Goal: Information Seeking & Learning: Compare options

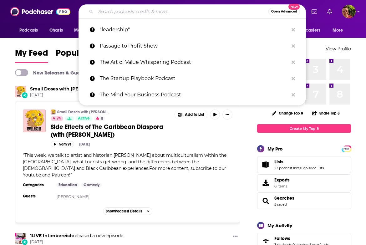
click at [162, 14] on input "Search podcasts, credits, & more..." at bounding box center [182, 12] width 173 height 10
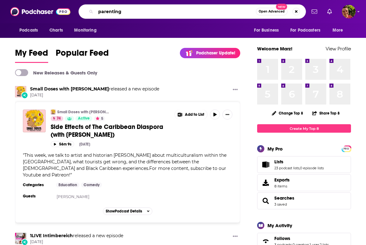
type input "parenting"
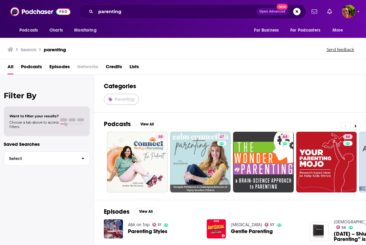
click at [130, 97] on span "Parenting" at bounding box center [125, 99] width 20 height 5
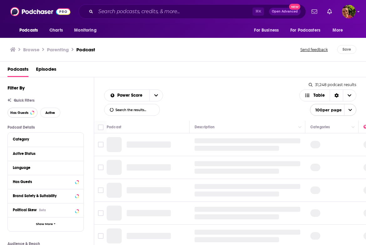
click at [30, 113] on button "Has Guests" at bounding box center [23, 113] width 30 height 10
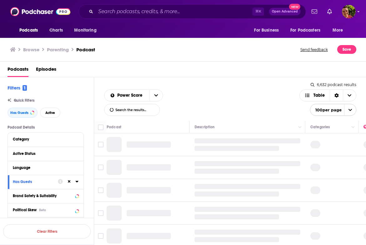
click at [45, 18] on div "Podcasts Charts Monitoring ⌘ K Open Advanced New For Business For Podcasters Mo…" at bounding box center [183, 11] width 366 height 23
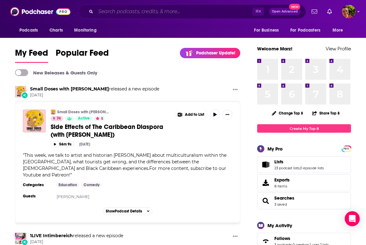
click at [126, 13] on input "Search podcasts, credits, & more..." at bounding box center [174, 12] width 157 height 10
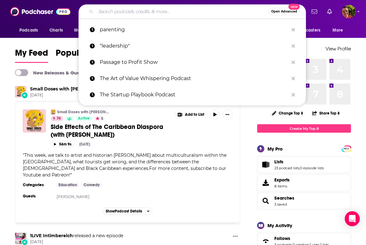
paste input "The Breakdown with Bethany"
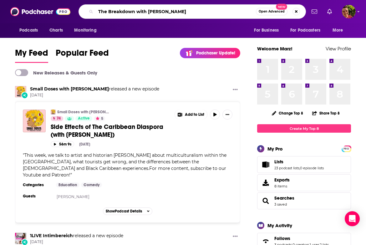
type input "The Breakdown with Bethany"
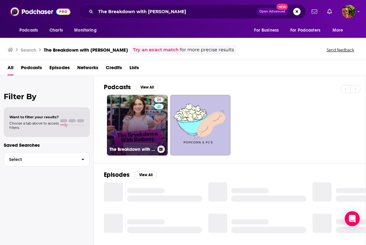
click at [139, 103] on link "28 The Breakdown with Bethany" at bounding box center [137, 125] width 61 height 61
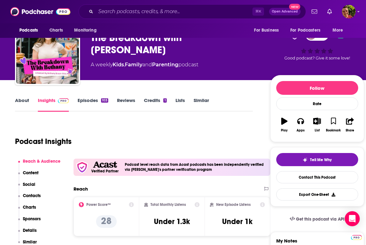
scroll to position [24, 0]
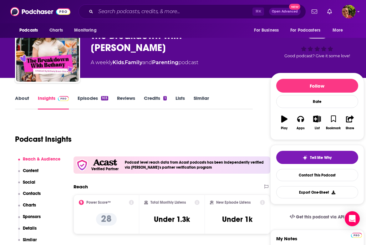
click at [96, 96] on link "Episodes 103" at bounding box center [93, 102] width 31 height 14
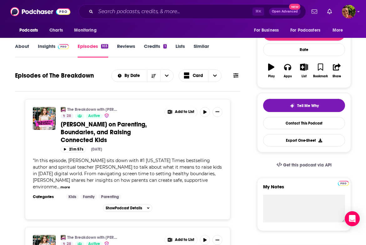
scroll to position [57, 0]
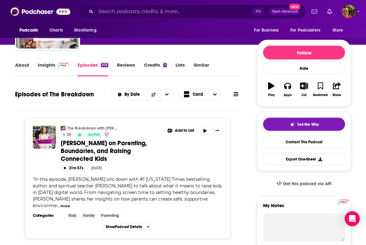
click at [53, 65] on link "Insights" at bounding box center [53, 69] width 31 height 14
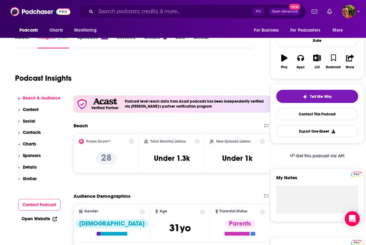
click at [41, 131] on p "Contacts" at bounding box center [32, 132] width 18 height 5
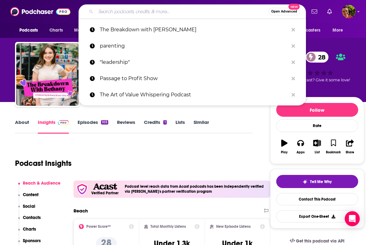
click at [114, 15] on input "Search podcasts, credits, & more..." at bounding box center [182, 12] width 173 height 10
paste input "Got It From My Momma"
type input "Got It From My Momma"
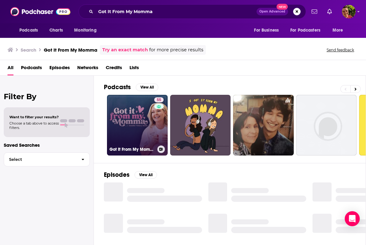
click at [149, 121] on link "55 Got It From My Momma" at bounding box center [137, 125] width 61 height 61
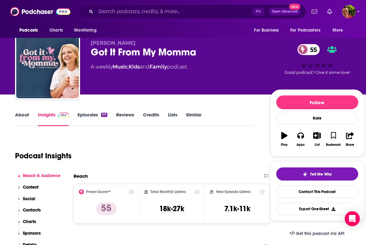
scroll to position [30, 0]
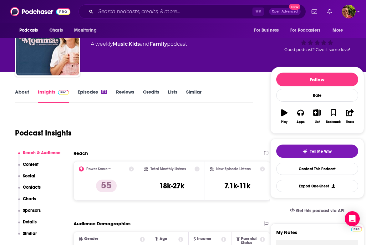
click at [43, 185] on div "Reach & Audience Content Social Contacts Charts Sponsors Details Similar" at bounding box center [39, 196] width 43 height 92
click at [38, 185] on p "Contacts" at bounding box center [32, 186] width 18 height 5
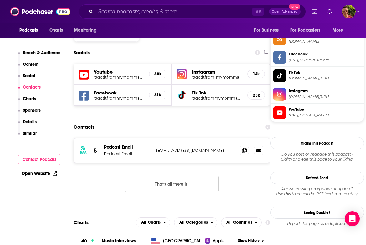
scroll to position [529, 0]
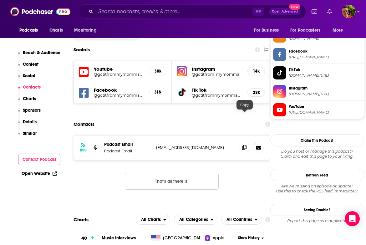
click at [245, 145] on icon at bounding box center [244, 147] width 4 height 5
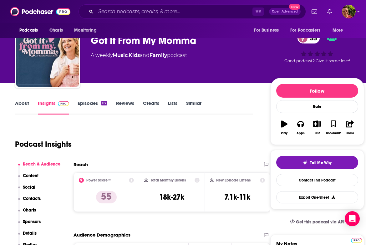
scroll to position [0, 0]
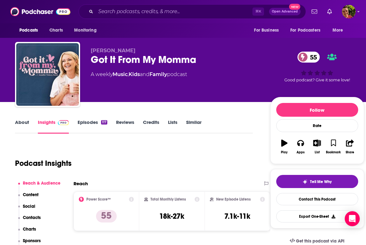
click at [126, 6] on div "⌘ K Open Advanced New" at bounding box center [191, 11] width 227 height 14
click at [125, 11] on input "Search podcasts, credits, & more..." at bounding box center [174, 12] width 157 height 10
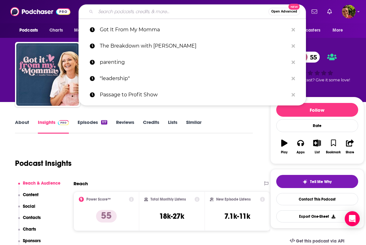
paste input "Busy Philipps Is Doing Her Best"
type input "Busy Philipps Is Doing Her Best"
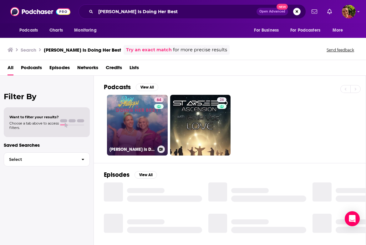
click at [135, 119] on link "64 Busy Philipps is Doing Her Best" at bounding box center [137, 125] width 61 height 61
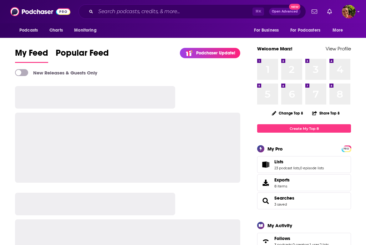
click at [205, 18] on div "⌘ K Open Advanced New" at bounding box center [191, 11] width 227 height 14
click at [204, 14] on input "Search podcasts, credits, & more..." at bounding box center [174, 12] width 157 height 10
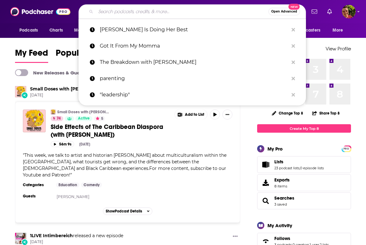
paste input "Goop Podcast"
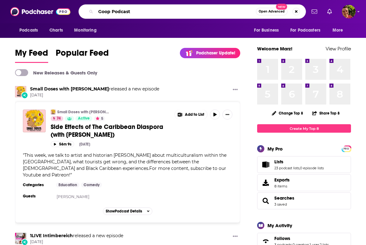
type input "Goop Podcast"
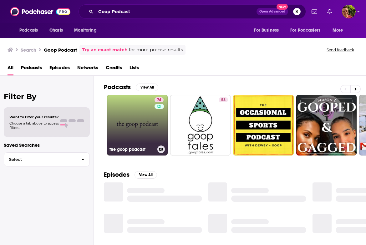
click at [149, 126] on link "74 the goop podcast" at bounding box center [137, 125] width 61 height 61
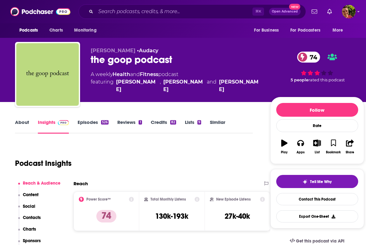
click at [25, 123] on link "About" at bounding box center [22, 126] width 14 height 14
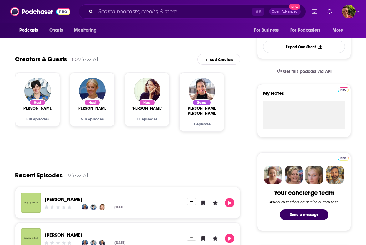
scroll to position [8, 0]
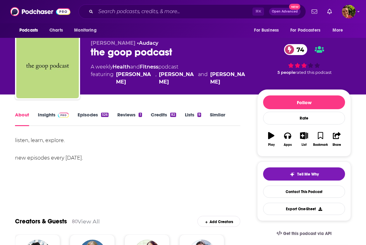
click at [47, 118] on link "Insights" at bounding box center [53, 119] width 31 height 14
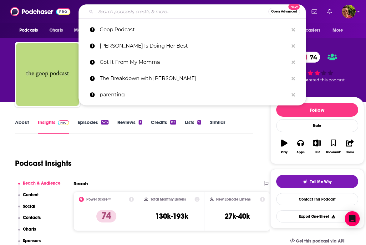
click at [152, 11] on input "Search podcasts, credits, & more..." at bounding box center [182, 12] width 173 height 10
paste input "The Jess Cagle Show"
type input "The Jess Cagle Show"
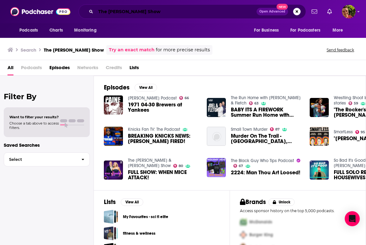
click at [138, 12] on input "The Jess Cagle Show" at bounding box center [176, 12] width 161 height 10
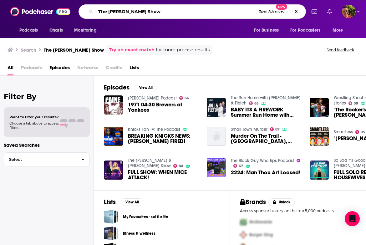
click at [138, 12] on input "The Jess Cagle Show" at bounding box center [176, 12] width 160 height 10
type input "The [PERSON_NAME]"
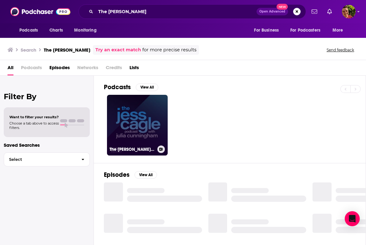
click at [130, 128] on link "The Jess Cagle Podcast w/ Julia Cunningham" at bounding box center [137, 125] width 61 height 61
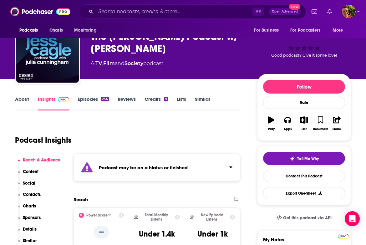
scroll to position [1, 0]
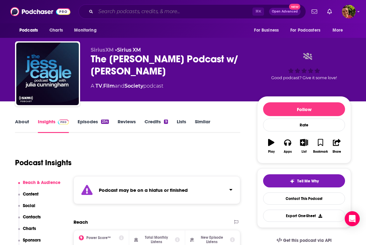
click at [137, 15] on input "Search podcasts, credits, & more..." at bounding box center [174, 12] width 157 height 10
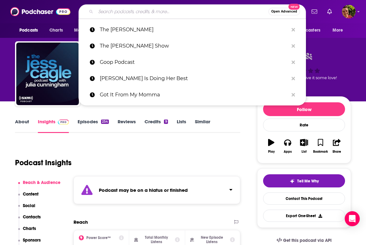
paste input "[PERSON_NAME] Podcast"
type input "[PERSON_NAME] Podcast"
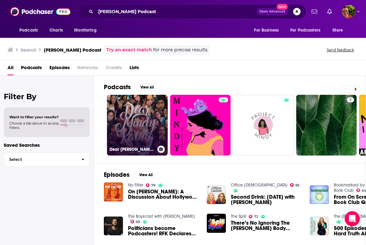
click at [138, 127] on link "Dear Mindy Kaling's Podcast" at bounding box center [137, 125] width 61 height 61
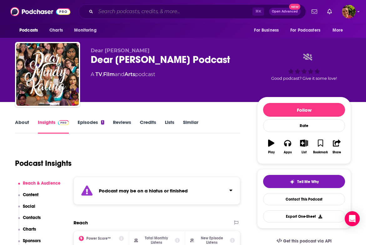
click at [138, 15] on input "Search podcasts, credits, & more..." at bounding box center [174, 12] width 157 height 10
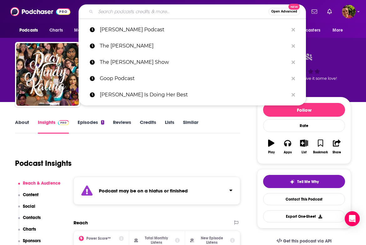
paste input "[PERSON_NAME]’s Crib"
type input "[PERSON_NAME]’s Crib"
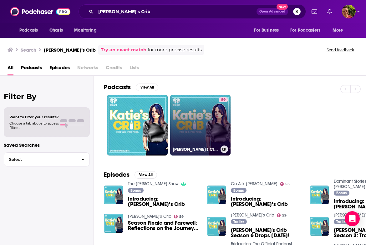
click at [192, 105] on link "59 Katie's Crib" at bounding box center [200, 125] width 61 height 61
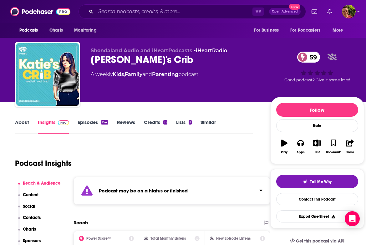
click at [83, 123] on link "Episodes 154" at bounding box center [93, 126] width 31 height 14
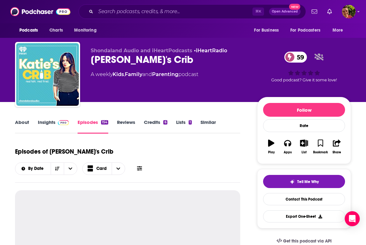
click at [60, 121] on img at bounding box center [63, 122] width 11 height 5
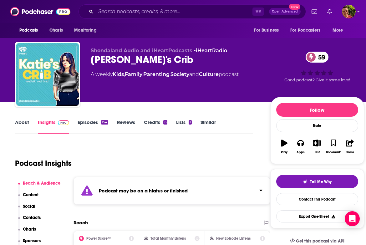
click at [88, 121] on link "Episodes 154" at bounding box center [93, 126] width 31 height 14
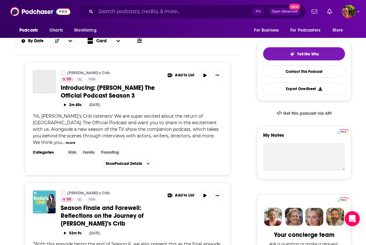
scroll to position [107, 0]
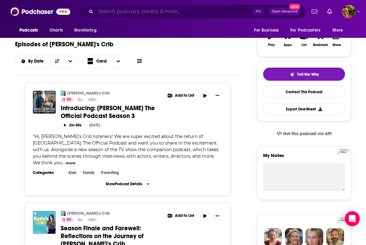
click at [142, 14] on input "Search podcasts, credits, & more..." at bounding box center [174, 12] width 157 height 10
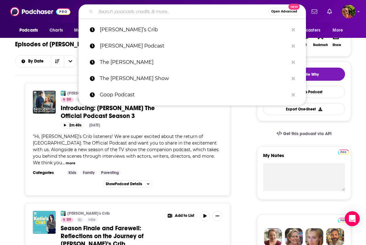
paste input "True Stories with [PERSON_NAME]"
type input "True Stories with [PERSON_NAME]"
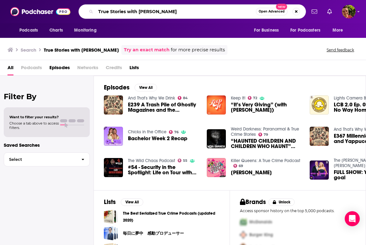
click at [138, 14] on input "True Stories with [PERSON_NAME]" at bounding box center [176, 12] width 160 height 10
paste input "eather Dubrow’s WorldH"
paste input "[PERSON_NAME] World"
type input "[PERSON_NAME] World"
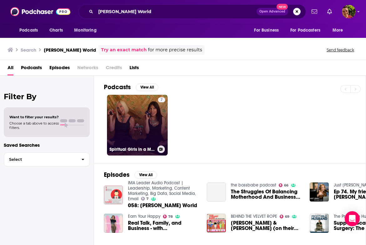
click at [134, 129] on link "7 Spiritual Girls in a Material World" at bounding box center [137, 125] width 61 height 61
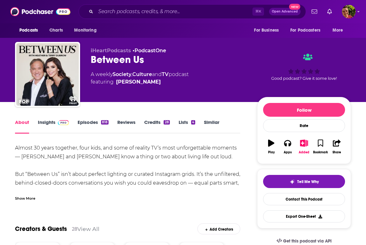
click at [50, 124] on link "Insights" at bounding box center [53, 126] width 31 height 14
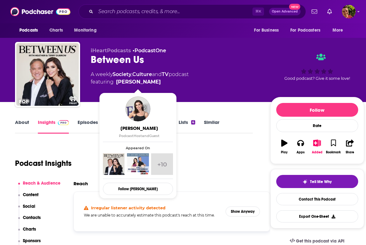
drag, startPoint x: 168, startPoint y: 83, endPoint x: 158, endPoint y: 82, distance: 10.1
click at [158, 82] on span "featuring Heather Dubrow" at bounding box center [140, 82] width 98 height 8
copy span "Heather Dubrow"
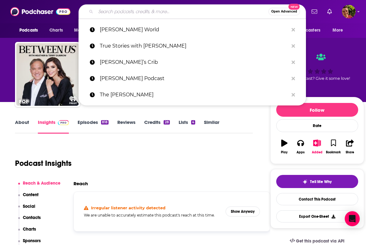
click at [133, 10] on input "Search podcasts, credits, & more..." at bounding box center [182, 12] width 173 height 10
paste input "Pop Culture Moms"
type input "Pop Culture Moms"
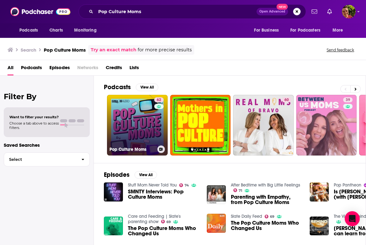
click at [131, 110] on link "62 Pop Culture Moms" at bounding box center [137, 125] width 61 height 61
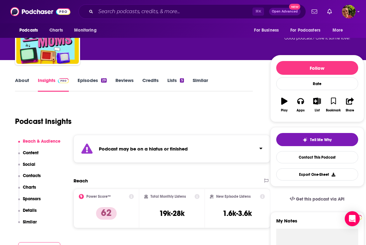
scroll to position [48, 0]
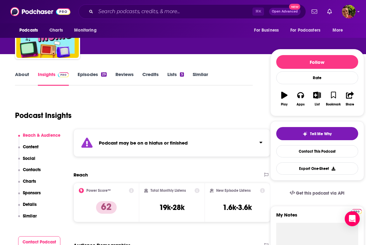
click at [89, 74] on link "Episodes 29" at bounding box center [92, 78] width 29 height 14
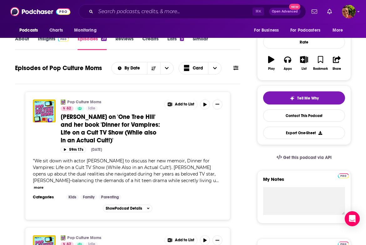
scroll to position [55, 0]
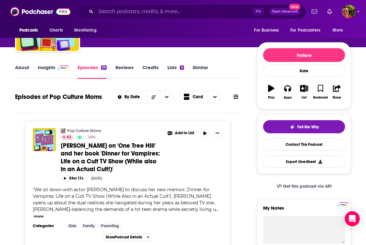
click at [198, 70] on link "Similar" at bounding box center [200, 71] width 15 height 14
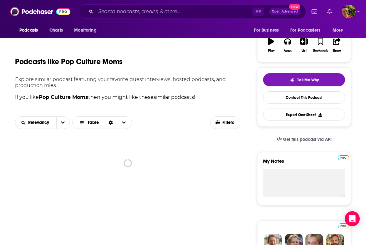
scroll to position [123, 0]
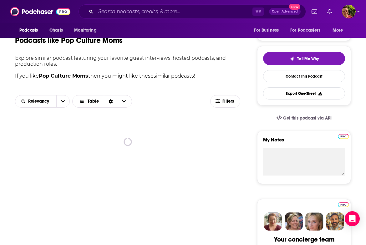
click at [210, 98] on div "Relevancy Table" at bounding box center [112, 101] width 195 height 13
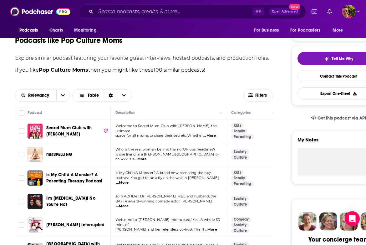
click at [242, 95] on div "Relevancy Table" at bounding box center [129, 95] width 228 height 13
click at [248, 96] on icon "button" at bounding box center [250, 95] width 4 height 4
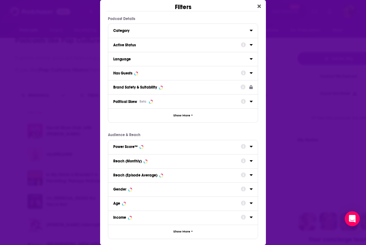
click at [147, 41] on button "Active Status" at bounding box center [177, 45] width 128 height 8
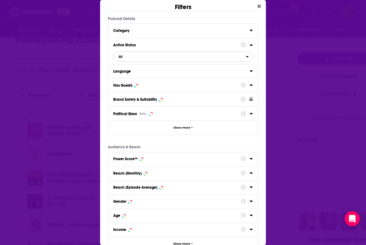
click at [137, 58] on span "All" at bounding box center [179, 57] width 132 height 8
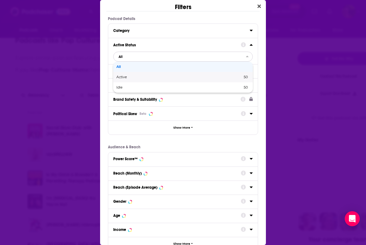
click at [136, 77] on span "Active" at bounding box center [150, 76] width 68 height 3
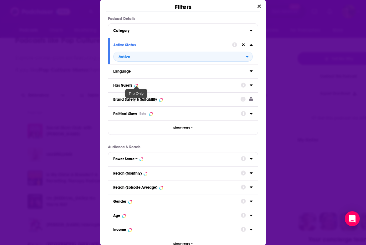
click at [135, 86] on div "Dialog" at bounding box center [136, 85] width 3 height 3
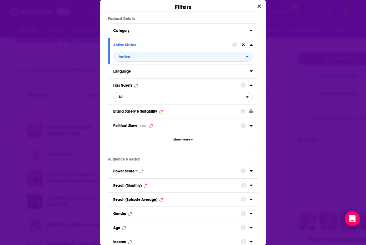
click at [139, 100] on span "All" at bounding box center [179, 97] width 132 height 8
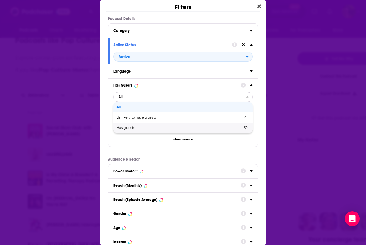
click at [137, 127] on span "Has guests" at bounding box center [152, 127] width 72 height 3
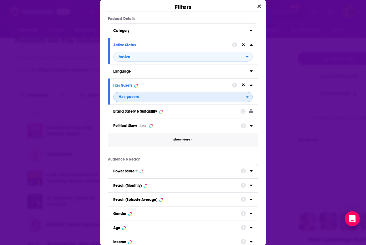
scroll to position [55, 0]
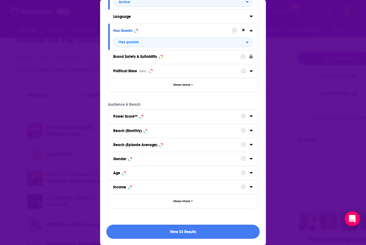
click at [205, 230] on button "View 33 Results" at bounding box center [182, 231] width 153 height 14
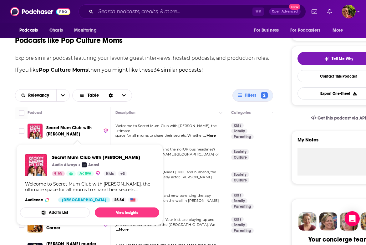
click at [86, 127] on span "Secret Mum Club with Sophiena" at bounding box center [68, 131] width 45 height 12
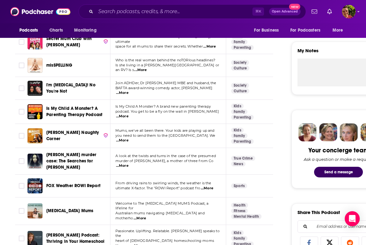
scroll to position [212, 0]
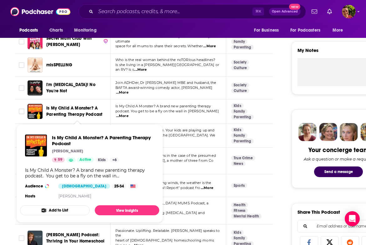
click at [92, 111] on span "Is My Child A Monster? A Parenting Therapy Podcast" at bounding box center [77, 111] width 62 height 13
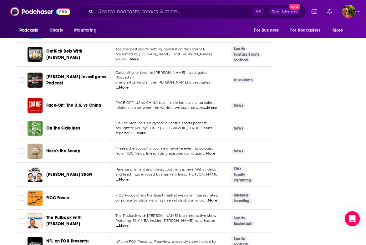
scroll to position [792, 0]
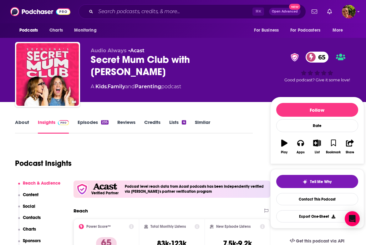
click at [168, 62] on div "Secret Mum Club with Sophiena 65" at bounding box center [175, 65] width 169 height 24
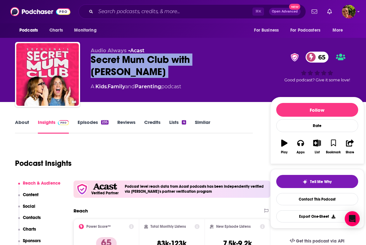
click at [168, 62] on div "Secret Mum Club with Sophiena 65" at bounding box center [175, 65] width 169 height 24
copy div "Secret Mum Club with Sophiena 65"
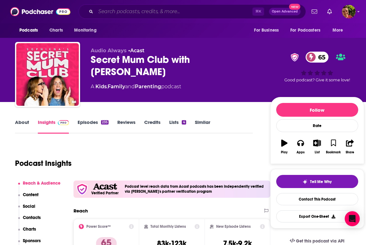
click at [128, 15] on input "Search podcasts, credits, & more..." at bounding box center [174, 12] width 157 height 10
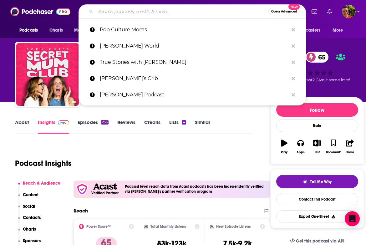
paste input "Motherhood Ignited"
type input "Motherhood Ignited"
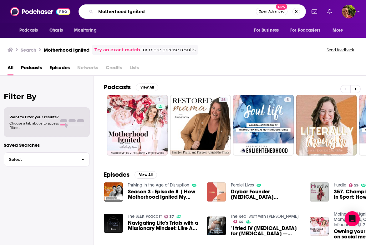
click at [119, 11] on input "Motherhood Ignited" at bounding box center [176, 12] width 160 height 10
paste input "Active Mom Podcast"
type input "Active Mom Podcast"
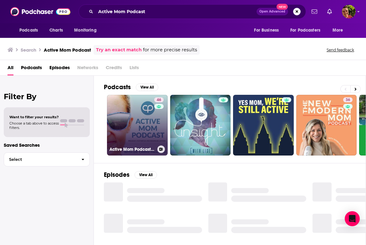
click at [122, 112] on link "46 Active Mom Podcast: Pregnancy, Postpartum, Perimenopause, Menopause & Beyond" at bounding box center [137, 125] width 61 height 61
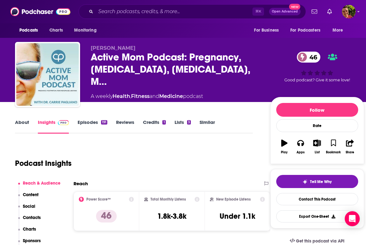
scroll to position [57, 0]
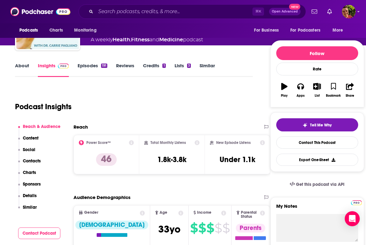
click at [39, 161] on p "Contacts" at bounding box center [32, 160] width 18 height 5
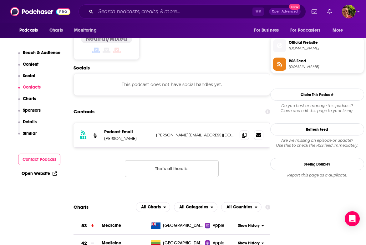
scroll to position [503, 0]
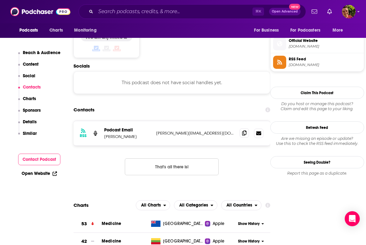
click at [241, 128] on span at bounding box center [243, 132] width 9 height 9
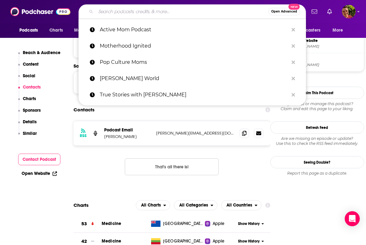
click at [134, 11] on input "Search podcasts, credits, & more..." at bounding box center [182, 12] width 173 height 10
paste input "The Messy Mom Podcast"
type input "The Messy Mom Podcast"
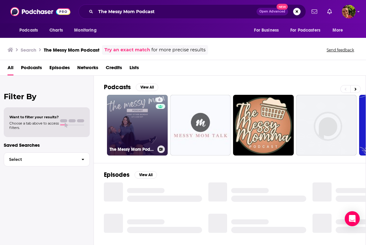
click at [137, 123] on link "6 The Messy Mom Podcast" at bounding box center [137, 125] width 61 height 61
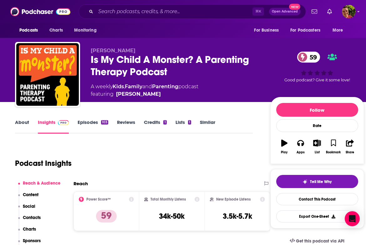
click at [117, 62] on div "Is My Child A Monster? A Parenting Therapy Podcast 59" at bounding box center [175, 65] width 169 height 24
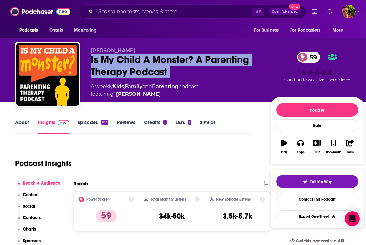
click at [117, 62] on div "Is My Child A Monster? A Parenting Therapy Podcast 59" at bounding box center [175, 65] width 169 height 24
copy div "Is My Child A Monster? A Parenting Therapy Podcast 59"
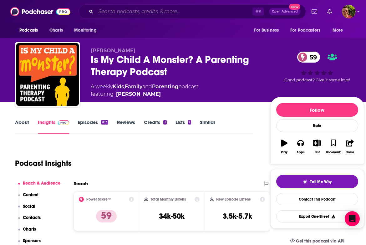
click at [138, 13] on input "Search podcasts, credits, & more..." at bounding box center [174, 12] width 157 height 10
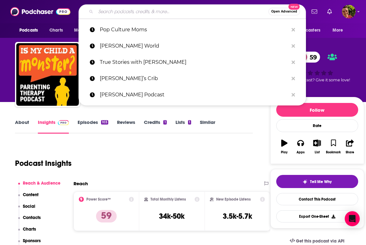
paste input "Mom Gold"
type input "Mom Gold"
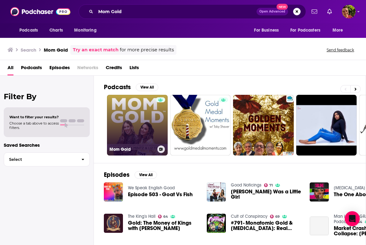
click at [130, 125] on link "Mom Gold" at bounding box center [137, 125] width 61 height 61
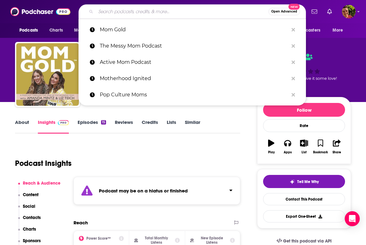
click at [128, 15] on input "Search podcasts, credits, & more..." at bounding box center [182, 12] width 173 height 10
paste input "Mompreneur"
type input "Mompreneur"
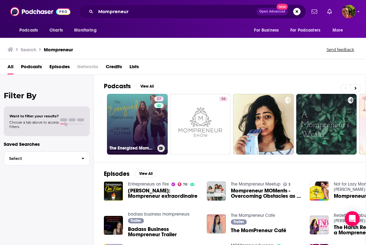
click at [123, 104] on link "37 The Energized Mompreneur | Christian Mom, Mompreneur and Entrepreneurship, M…" at bounding box center [137, 124] width 61 height 61
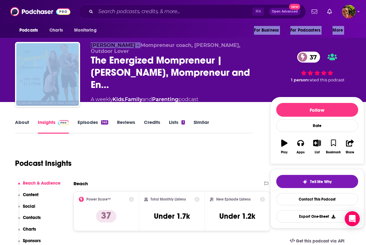
drag, startPoint x: 117, startPoint y: 40, endPoint x: 140, endPoint y: 45, distance: 24.0
copy div "For Business For Podcasters More Cheyanne Cleyman"
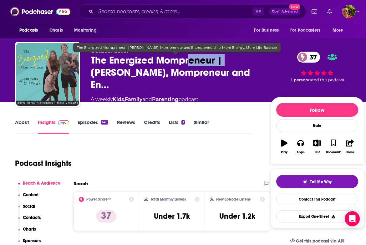
drag, startPoint x: 91, startPoint y: 67, endPoint x: 188, endPoint y: 56, distance: 96.8
click at [188, 56] on span "The Energized Mompreneur | Christian Mom, Mompreneur and En…" at bounding box center [175, 72] width 169 height 37
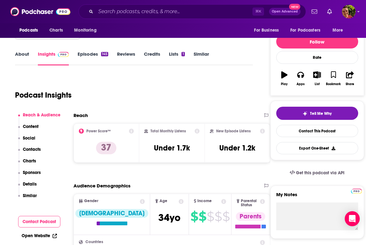
scroll to position [55, 0]
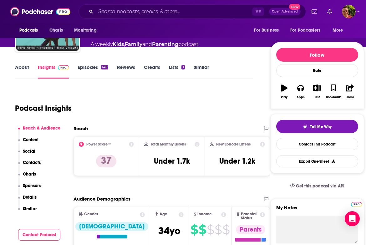
click at [95, 70] on link "Episodes 145" at bounding box center [93, 71] width 31 height 14
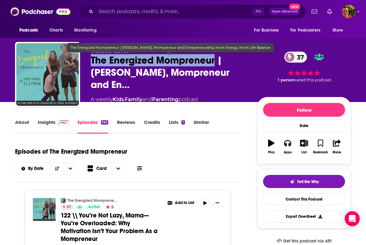
drag, startPoint x: 92, startPoint y: 60, endPoint x: 214, endPoint y: 62, distance: 122.8
click at [214, 62] on span "The Energized Mompreneur | Christian Mom, Mompreneur and En…" at bounding box center [169, 72] width 156 height 37
copy h2 "The Energized Mompreneur"
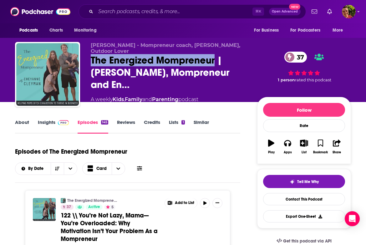
click at [54, 120] on link "Insights" at bounding box center [53, 126] width 31 height 14
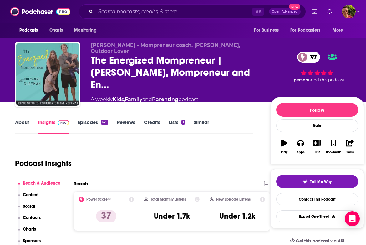
click at [39, 216] on p "Contacts" at bounding box center [32, 217] width 18 height 5
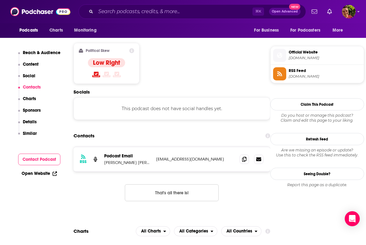
scroll to position [496, 0]
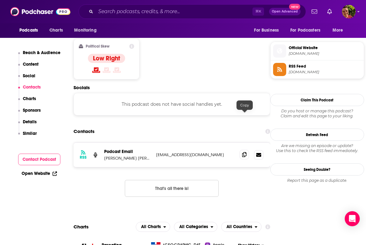
click at [243, 152] on icon at bounding box center [244, 154] width 4 height 5
click at [135, 16] on input "Search podcasts, credits, & more..." at bounding box center [174, 12] width 157 height 10
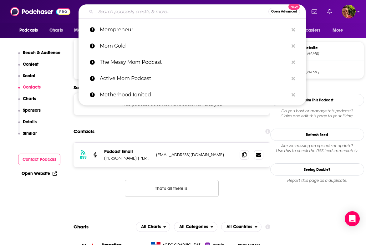
paste input "Mom Who Works"
type input "Mom Who Works"
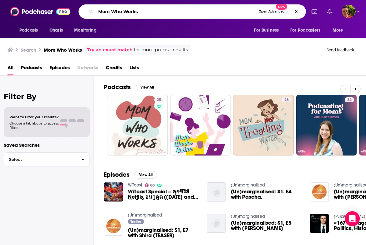
click at [133, 11] on input "Mom Who Works" at bounding box center [176, 12] width 160 height 10
paste input "Bookish Mom Show"
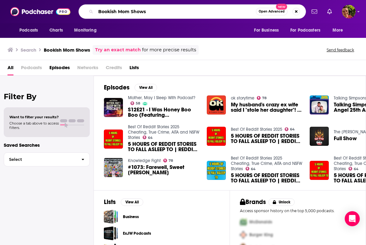
click at [111, 10] on input "Bookish Mom Shows" at bounding box center [176, 12] width 160 height 10
paste input "Growing Up Together"
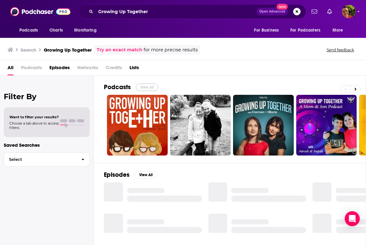
click at [143, 83] on button "View All" at bounding box center [147, 87] width 23 height 8
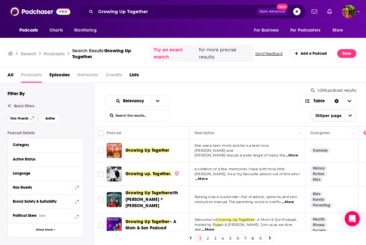
click at [27, 118] on span "Has Guests" at bounding box center [19, 118] width 18 height 3
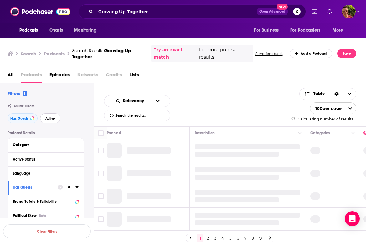
click at [47, 118] on span "Active" at bounding box center [50, 118] width 10 height 3
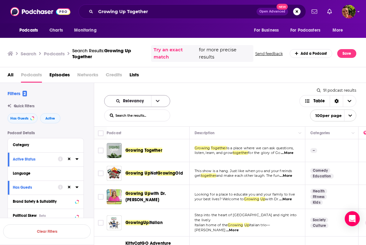
click at [156, 101] on icon "open menu" at bounding box center [158, 101] width 4 height 2
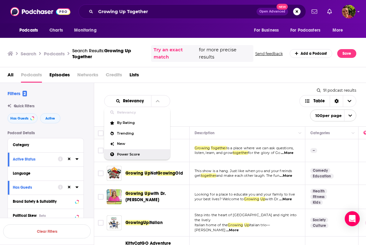
click at [134, 153] on span "Power Score" at bounding box center [141, 154] width 48 height 3
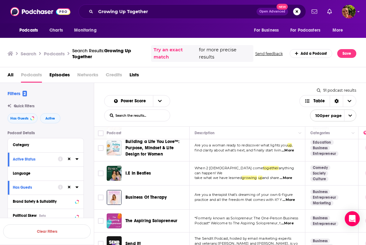
scroll to position [393, 0]
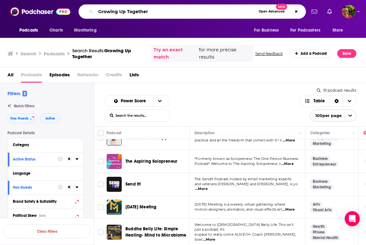
click at [117, 13] on input "Growing Up Together" at bounding box center [176, 12] width 160 height 10
paste input "Me Becoming Mom"
type input "Me Becoming Mom"
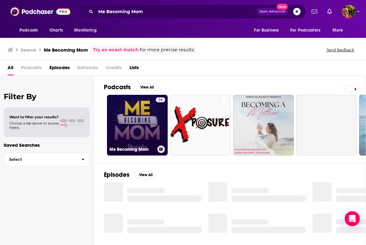
click at [138, 118] on link "36 Me Becoming Mom" at bounding box center [137, 125] width 61 height 61
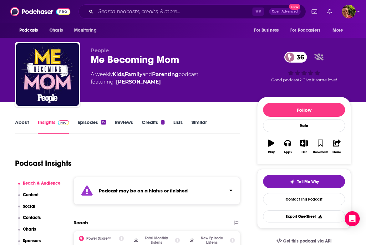
click at [92, 120] on link "Episodes 15" at bounding box center [92, 126] width 28 height 14
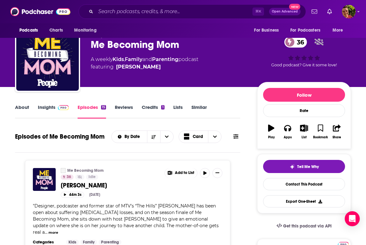
scroll to position [35, 0]
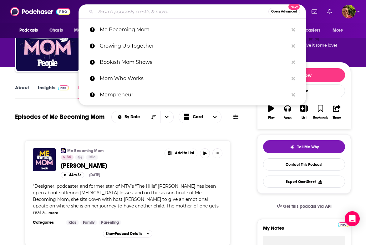
click at [112, 16] on input "Search podcasts, credits, & more..." at bounding box center [182, 12] width 173 height 10
paste input "Let's Be Honest with Kristin Cavallari"
type input "Let's Be Honest with Kristin Cavallari"
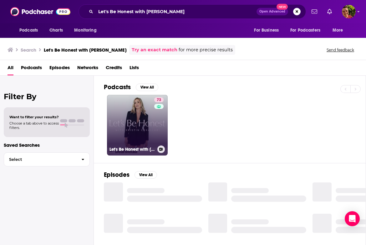
click at [134, 112] on link "73 Let's Be Honest with Kristin Cavallari" at bounding box center [137, 125] width 61 height 61
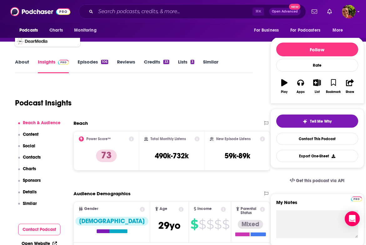
click at [40, 156] on p "Contacts" at bounding box center [32, 156] width 18 height 5
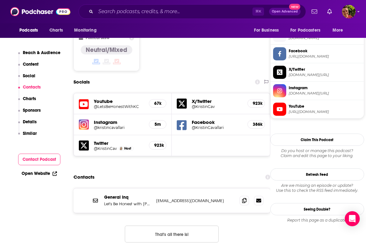
scroll to position [551, 0]
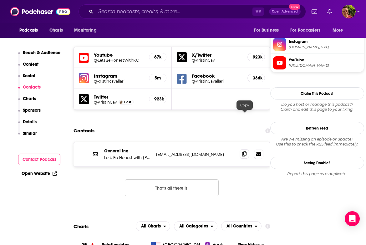
click at [241, 149] on span at bounding box center [243, 153] width 9 height 9
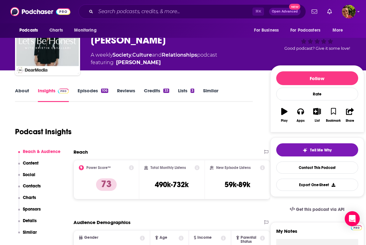
scroll to position [0, 0]
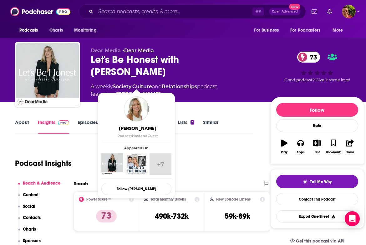
drag, startPoint x: 166, startPoint y: 86, endPoint x: 116, endPoint y: 83, distance: 50.1
click at [116, 83] on div "Dear Media • Dear Media Let's Be Honest with Kristin Cavallari 73 A weekly Soci…" at bounding box center [175, 73] width 169 height 50
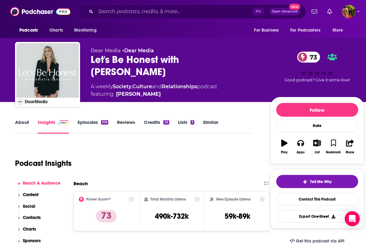
copy link "Kristin Cavallari"
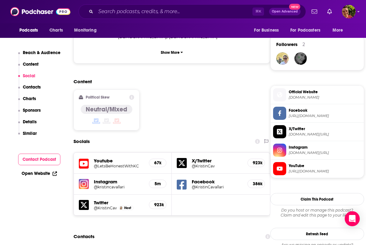
scroll to position [448, 0]
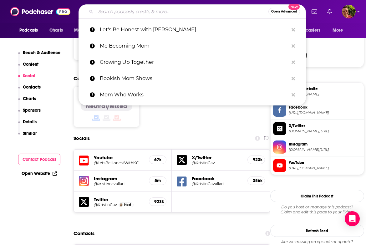
click at [138, 14] on input "Search podcasts, credits, & more..." at bounding box center [182, 12] width 173 height 10
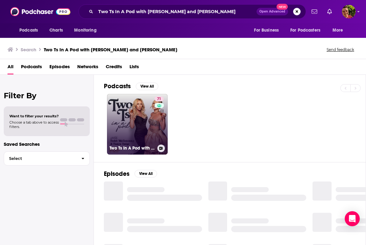
click at [134, 119] on link "71 Two Ts In A Pod with Teddi Mellencamp and Tamra Judge" at bounding box center [137, 124] width 61 height 61
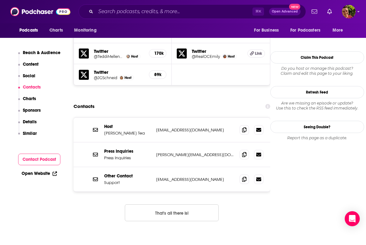
scroll to position [586, 0]
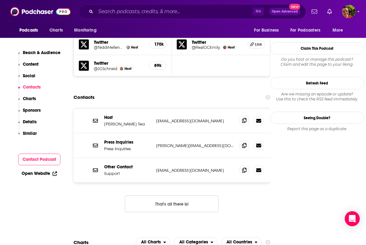
click at [244, 118] on icon at bounding box center [244, 120] width 4 height 5
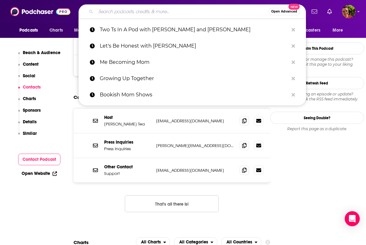
click at [147, 9] on input "Search podcasts, credits, & more..." at bounding box center [182, 12] width 173 height 10
paste input "The Real Housewives of Motherhood"
type input "The Real Housewives of Motherhood"
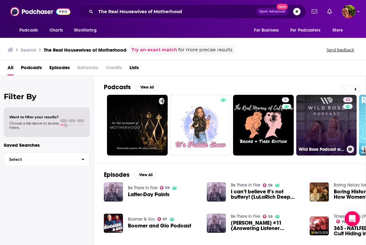
click at [329, 108] on link "33 Wild Rose Podcast with Whitney Rose" at bounding box center [326, 125] width 61 height 61
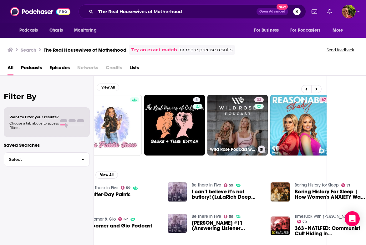
scroll to position [0, 49]
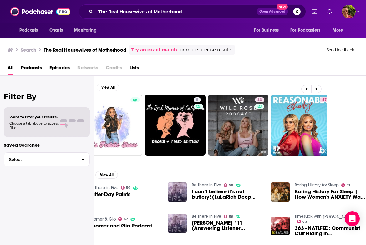
click at [137, 6] on div "The Real Housewives of Motherhood Open Advanced New" at bounding box center [191, 11] width 227 height 14
click at [134, 12] on input "The Real Housewives of Motherhood" at bounding box center [176, 12] width 161 height 10
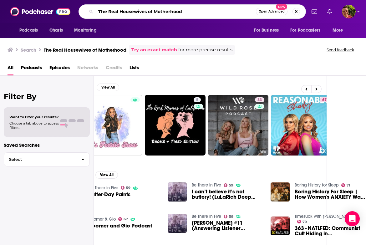
click at [134, 12] on input "The Real Housewives of Motherhood" at bounding box center [176, 12] width 160 height 10
paste input "Not Being a Perfect Parent Is Actually a Good Thing"
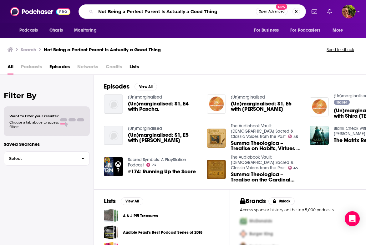
click at [137, 8] on input "Not Being a Perfect Parent Is Actually a Good Thing" at bounding box center [176, 12] width 160 height 10
paste input "Mom Life is Hard"
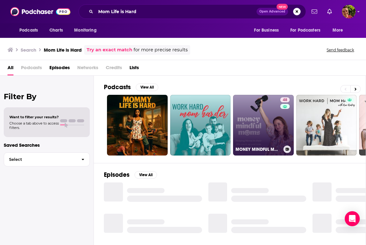
click at [254, 109] on link "48 MONEY MINDFUL MOMS - Money mindset for moms, Budgeting for beginners, Mom li…" at bounding box center [263, 125] width 61 height 61
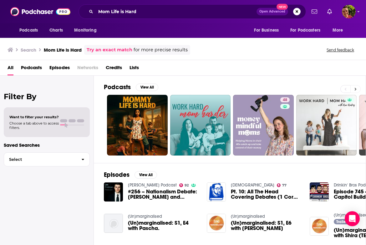
click at [354, 88] on icon at bounding box center [355, 89] width 2 height 4
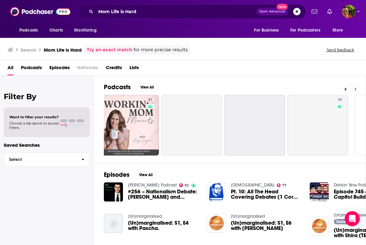
scroll to position [0, 262]
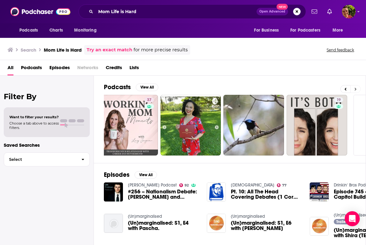
click at [354, 88] on icon at bounding box center [355, 89] width 2 height 4
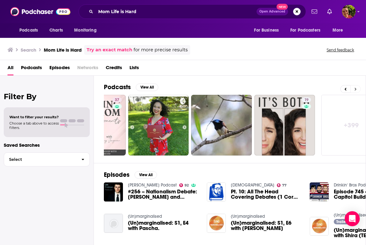
scroll to position [0, 312]
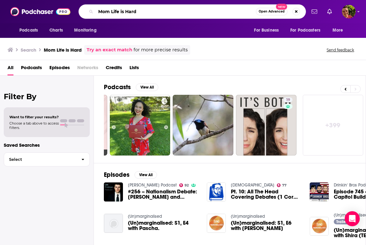
click at [142, 14] on input "Mom Life is Hard" at bounding box center [176, 12] width 160 height 10
paste input "Secret Mum Club with Sophiena"
type input "Secret Mum Club with Sophiena"
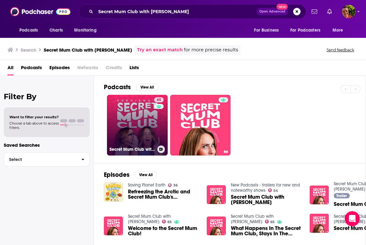
click at [140, 109] on link "65 Secret Mum Club with Sophiena" at bounding box center [137, 125] width 61 height 61
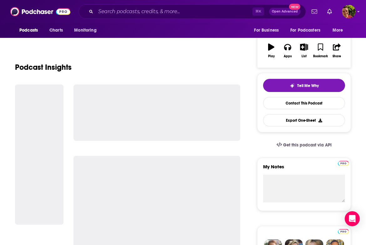
scroll to position [95, 0]
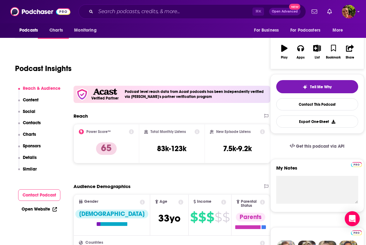
click at [38, 122] on p "Contacts" at bounding box center [32, 122] width 18 height 5
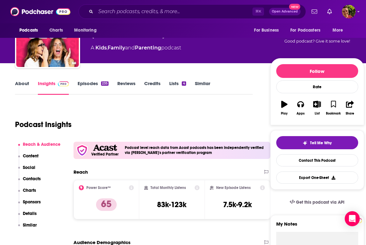
scroll to position [0, 0]
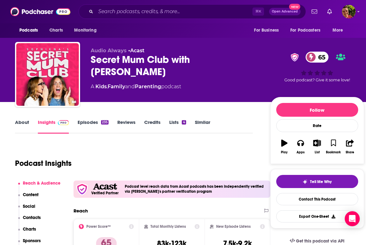
click at [207, 55] on div "Secret Mum Club with Sophiena 65" at bounding box center [175, 65] width 169 height 24
copy h2 "Sophiena"
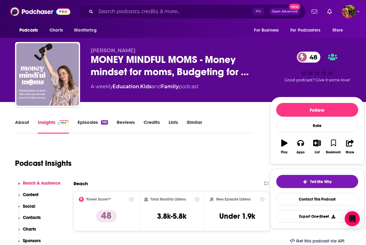
click at [85, 126] on link "Episodes 166" at bounding box center [93, 126] width 30 height 14
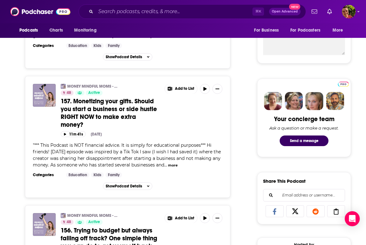
scroll to position [408, 0]
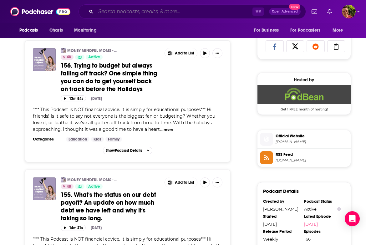
click at [132, 8] on input "Search podcasts, credits, & more..." at bounding box center [174, 12] width 157 height 10
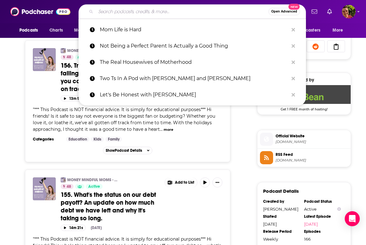
paste input "Be There in Five"
type input "Be There in Five"
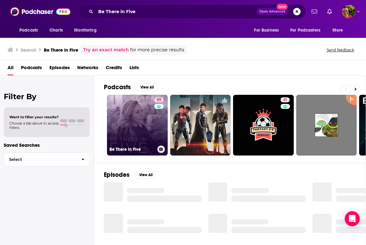
click at [142, 134] on link "59 Be There in Five" at bounding box center [137, 125] width 61 height 61
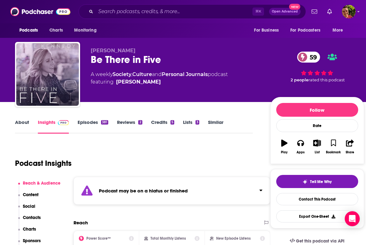
click at [222, 121] on link "Similar" at bounding box center [215, 126] width 15 height 14
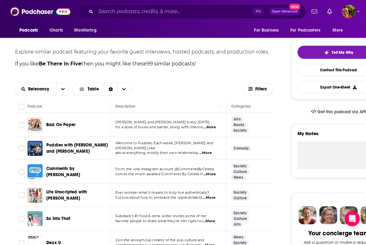
scroll to position [128, 0]
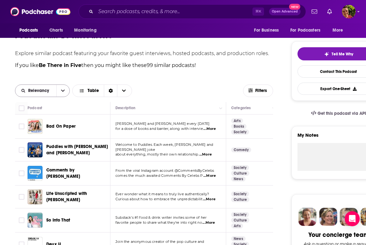
click at [60, 89] on button "open menu" at bounding box center [62, 91] width 13 height 12
click at [252, 91] on icon "button" at bounding box center [250, 90] width 4 height 4
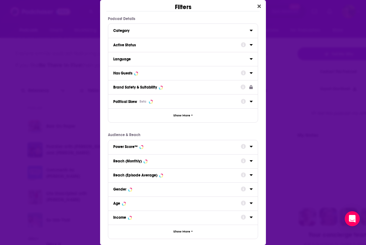
click at [150, 47] on div "Active Status" at bounding box center [174, 45] width 123 height 4
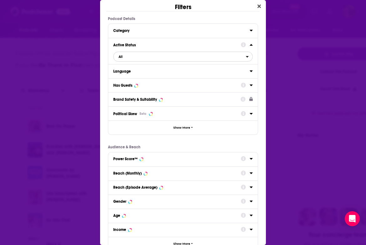
click at [148, 59] on span "All" at bounding box center [179, 57] width 132 height 8
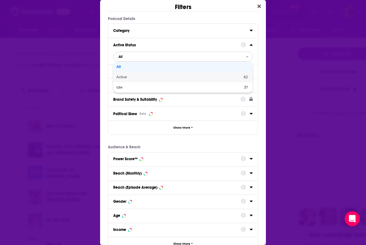
click at [141, 79] on span "Active" at bounding box center [150, 76] width 68 height 3
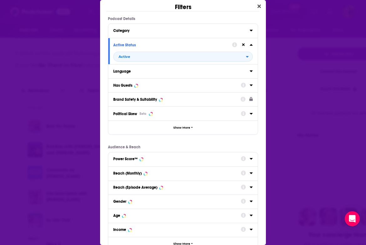
click at [138, 86] on div "Has Guests" at bounding box center [174, 85] width 123 height 4
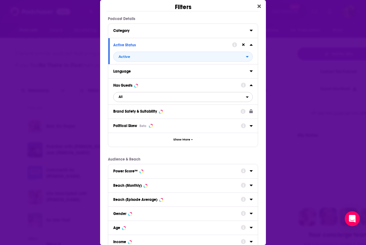
click at [142, 96] on span "All" at bounding box center [179, 97] width 132 height 8
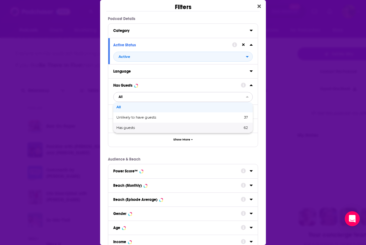
click at [141, 127] on span "Has guests" at bounding box center [152, 127] width 72 height 3
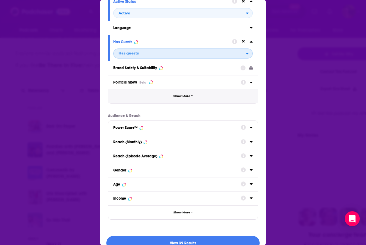
scroll to position [55, 0]
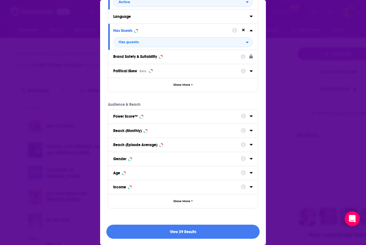
click at [155, 119] on button "Power Score™" at bounding box center [177, 116] width 128 height 8
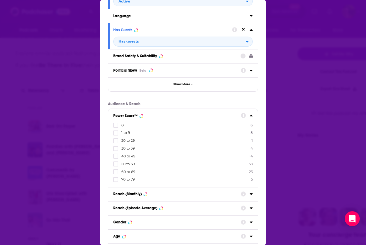
click at [130, 180] on span "70 to 79" at bounding box center [127, 179] width 13 height 4
click at [116, 181] on input "multiSelectOption-70-7" at bounding box center [116, 181] width 0 height 0
click at [130, 180] on span "60 to 69" at bounding box center [128, 179] width 14 height 4
click at [116, 181] on input "multiSelectOption-60-7" at bounding box center [116, 181] width 0 height 0
click at [130, 180] on span "50 to 59" at bounding box center [127, 179] width 13 height 4
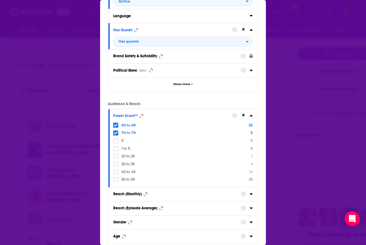
click at [116, 181] on input "multiSelectOption-50-7" at bounding box center [116, 181] width 0 height 0
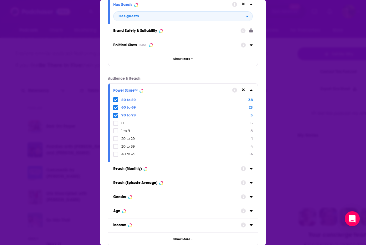
scroll to position [118, 0]
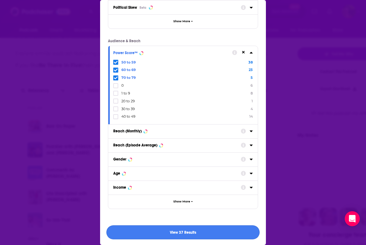
click at [153, 234] on button "View 37 Results" at bounding box center [182, 232] width 153 height 14
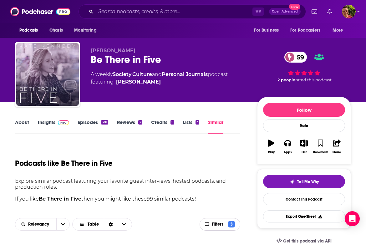
scroll to position [128, 0]
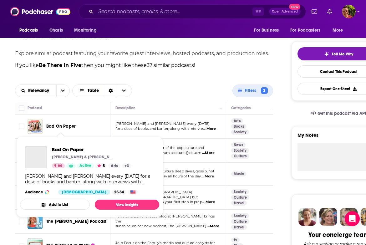
click at [70, 125] on span "Bad On Paper" at bounding box center [60, 125] width 29 height 5
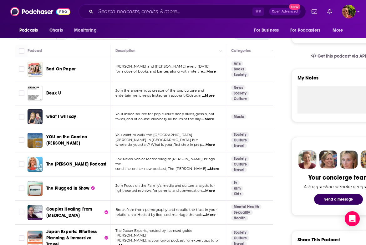
scroll to position [186, 0]
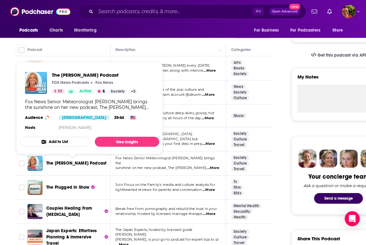
click at [88, 162] on span "The Janice Dean Podcast" at bounding box center [76, 162] width 60 height 5
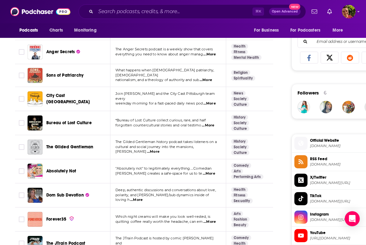
scroll to position [398, 0]
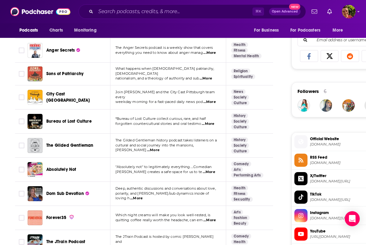
click at [72, 167] on span "Absolutely Not" at bounding box center [61, 169] width 30 height 5
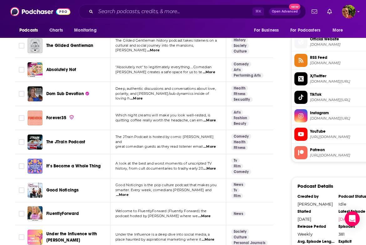
scroll to position [498, 0]
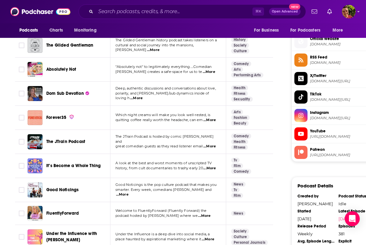
click at [62, 118] on span "Forever35" at bounding box center [56, 117] width 20 height 5
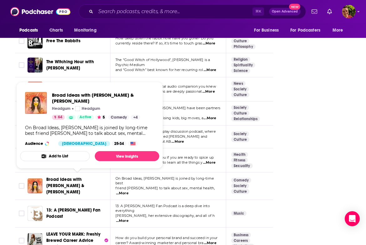
scroll to position [885, 0]
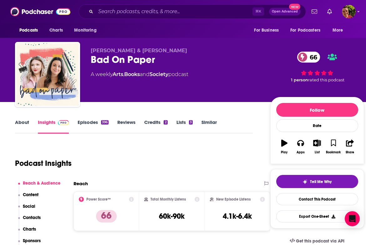
click at [25, 120] on link "About" at bounding box center [22, 126] width 14 height 14
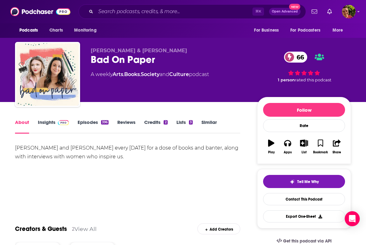
click at [119, 61] on div "Bad On Paper 66" at bounding box center [169, 59] width 156 height 12
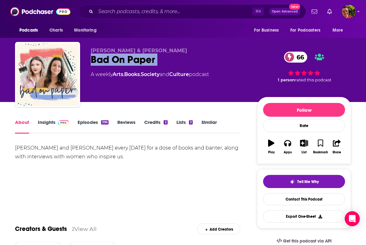
click at [119, 61] on div "Bad On Paper 66" at bounding box center [169, 59] width 156 height 12
copy div "Bad On Paper 66"
click at [48, 120] on link "Insights" at bounding box center [53, 126] width 31 height 14
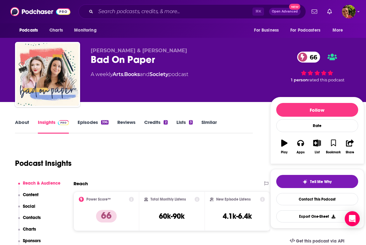
drag, startPoint x: 170, startPoint y: 43, endPoint x: 180, endPoint y: 49, distance: 11.5
click at [180, 49] on div "Becca Freeman & Olivia Muenter Bad On Paper 66 A weekly Arts , Books and Societ…" at bounding box center [189, 76] width 349 height 68
click at [180, 49] on p "Becca Freeman & Olivia Muenter" at bounding box center [175, 51] width 169 height 6
drag, startPoint x: 132, startPoint y: 49, endPoint x: 98, endPoint y: 51, distance: 34.4
click at [98, 51] on span "Becca Freeman & Olivia Muenter" at bounding box center [139, 51] width 96 height 6
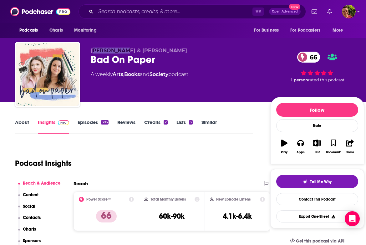
drag, startPoint x: 93, startPoint y: 50, endPoint x: 126, endPoint y: 51, distance: 32.8
click at [126, 51] on span "Becca Freeman & Olivia Muenter" at bounding box center [139, 51] width 96 height 6
copy span "Becca Freeman"
drag, startPoint x: 132, startPoint y: 52, endPoint x: 92, endPoint y: 52, distance: 39.7
click at [92, 52] on span "Becca Freeman & Olivia Muenter" at bounding box center [139, 51] width 96 height 6
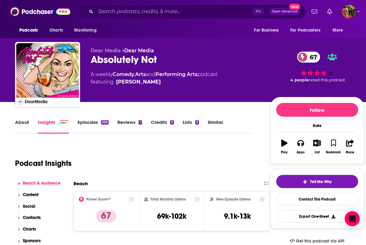
click at [126, 66] on div "Dear Media • Dear Media Absolutely Not 67 A weekly Comedy , Arts and Performing…" at bounding box center [175, 73] width 169 height 50
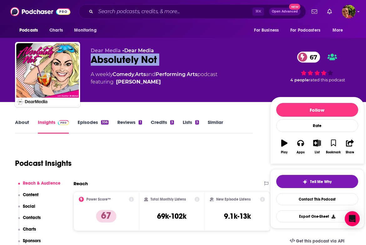
click at [126, 66] on div "Dear Media • Dear Media Absolutely Not 67 A weekly Comedy , Arts and Performing…" at bounding box center [175, 73] width 169 height 50
copy div "Absolutely Not 67"
click at [24, 123] on link "About" at bounding box center [22, 126] width 14 height 14
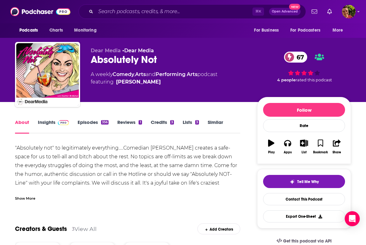
click at [83, 122] on link "Episodes 356" at bounding box center [93, 126] width 31 height 14
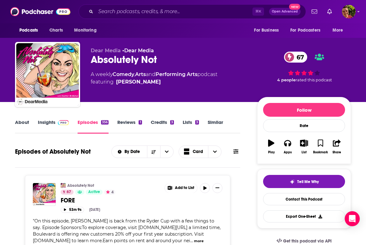
click at [57, 119] on span at bounding box center [61, 122] width 13 height 6
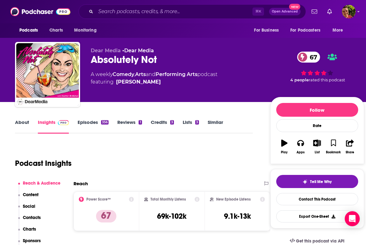
click at [54, 124] on link "Insights" at bounding box center [53, 126] width 31 height 14
click at [38, 217] on p "Contacts" at bounding box center [32, 217] width 18 height 5
drag, startPoint x: 170, startPoint y: 85, endPoint x: 164, endPoint y: 83, distance: 6.7
click at [164, 83] on span "featuring Heather McMahan" at bounding box center [154, 82] width 127 height 8
click at [150, 60] on div "Absolutely Not 67" at bounding box center [175, 59] width 169 height 12
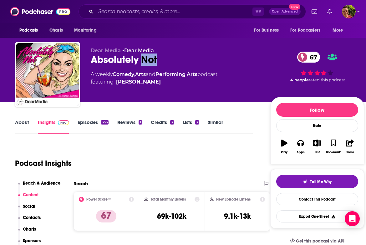
click at [150, 60] on div "Absolutely Not 67" at bounding box center [175, 59] width 169 height 12
copy div "Absolutely Not 67"
